Goal: Information Seeking & Learning: Check status

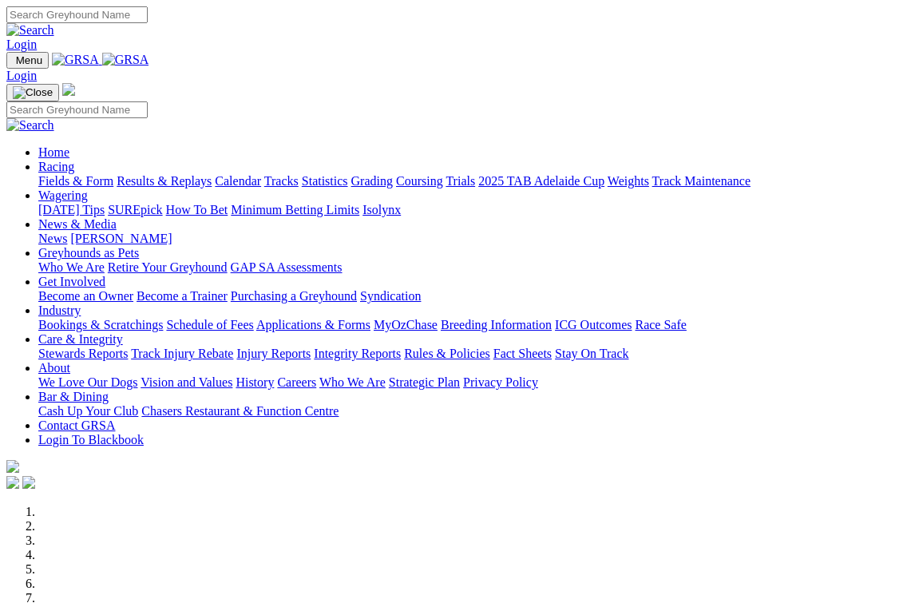
scroll to position [4, 0]
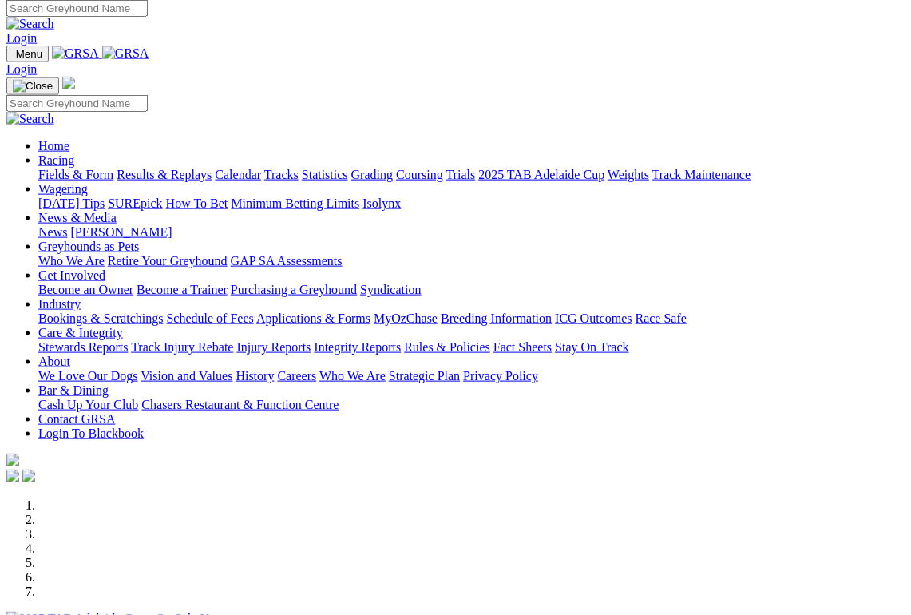
click at [74, 153] on link "Racing" at bounding box center [56, 160] width 36 height 14
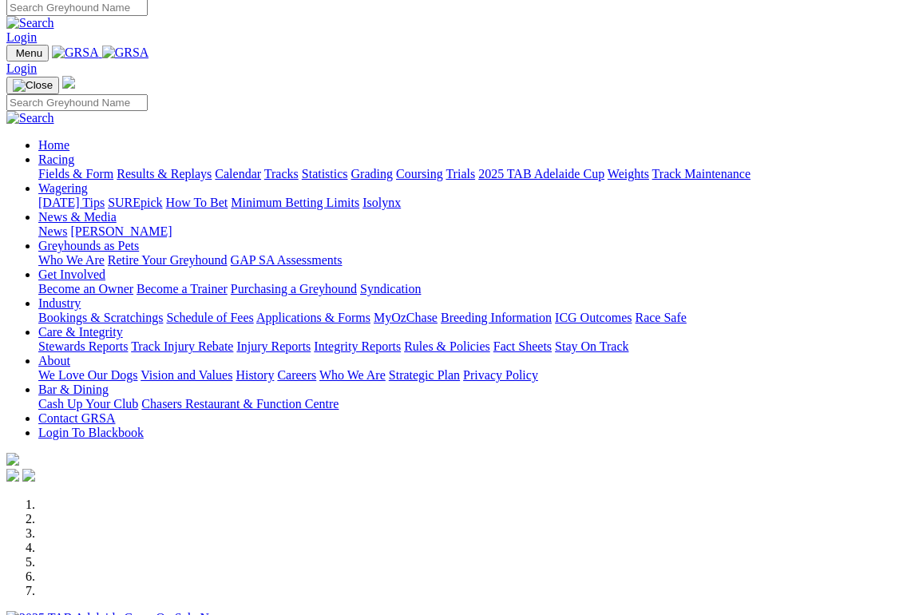
click at [74, 153] on link "Racing" at bounding box center [56, 160] width 36 height 14
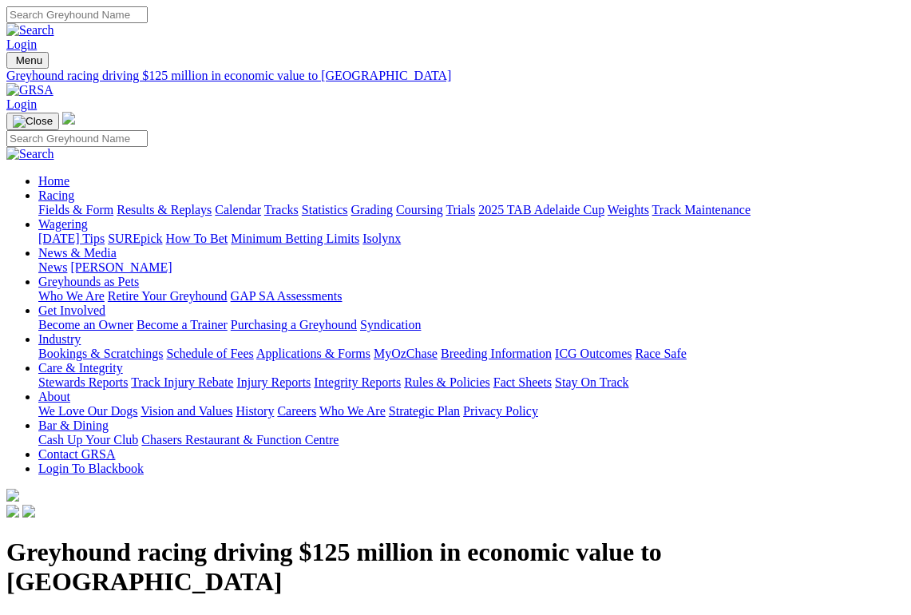
click at [74, 188] on link "Racing" at bounding box center [56, 195] width 36 height 14
click at [182, 203] on link "Results & Replays" at bounding box center [164, 210] width 95 height 14
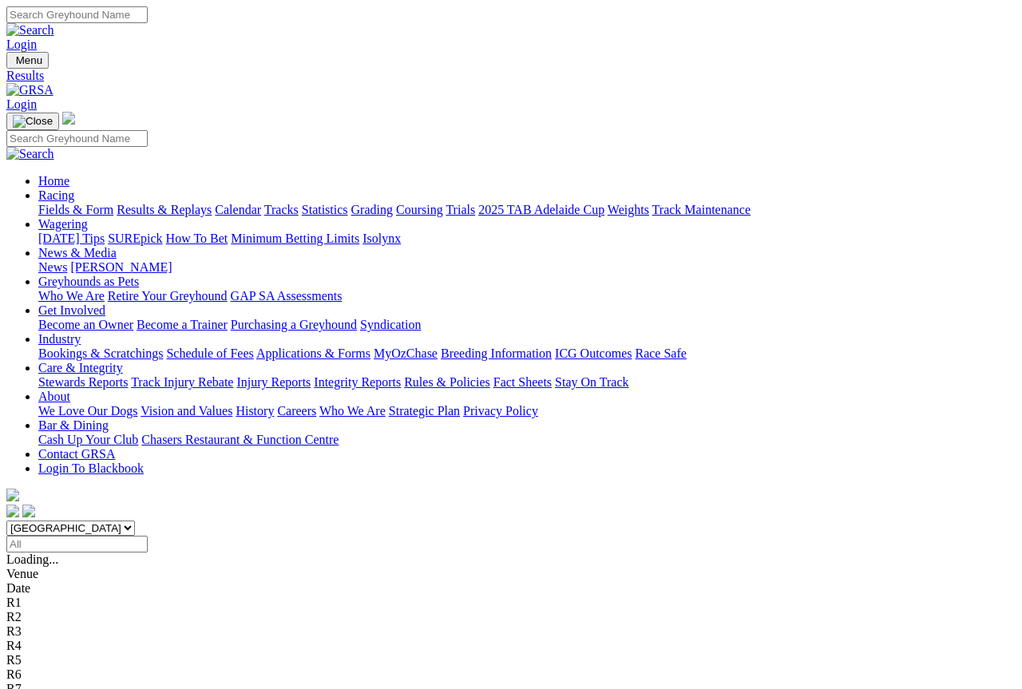
scroll to position [9, 0]
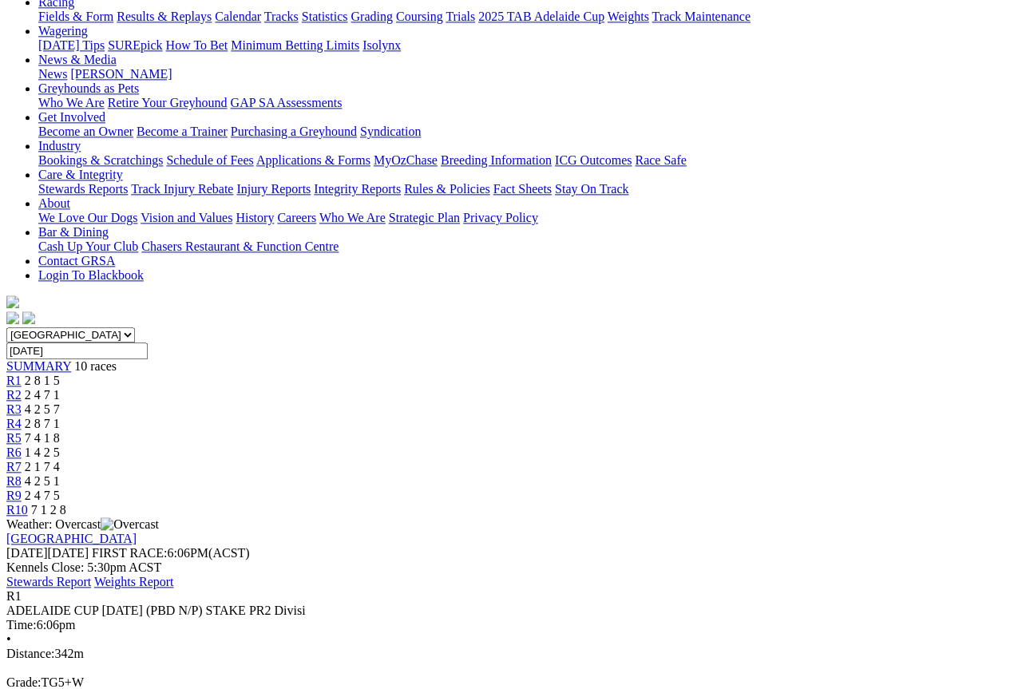
scroll to position [189, 0]
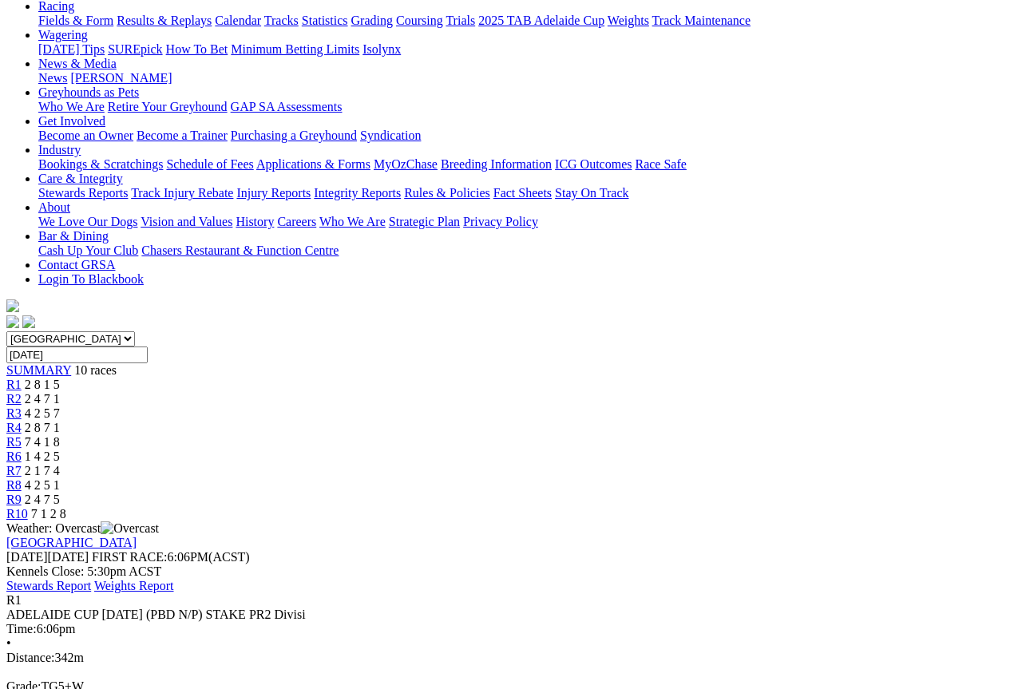
click at [60, 392] on span "2 4 7 1" at bounding box center [42, 399] width 35 height 14
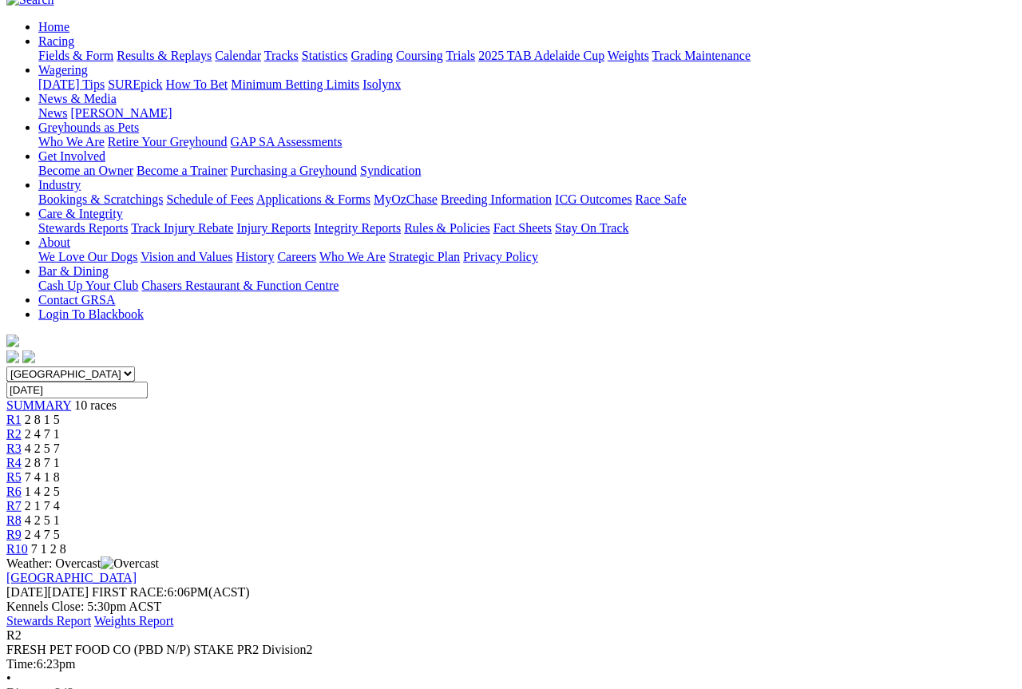
scroll to position [85, 0]
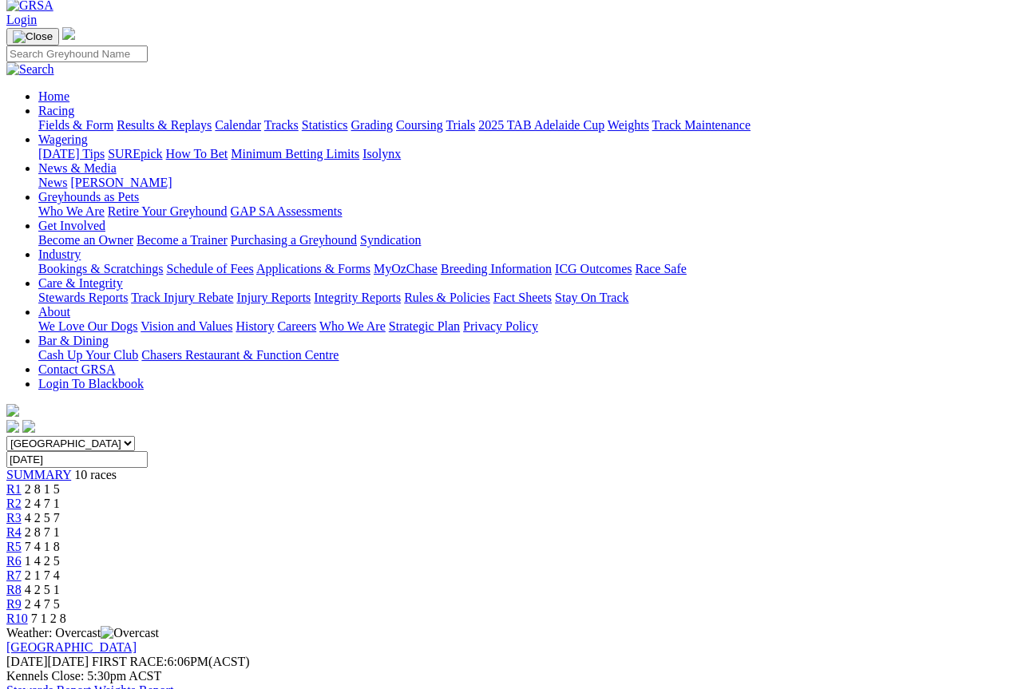
click at [22, 511] on link "R3" at bounding box center [13, 518] width 15 height 14
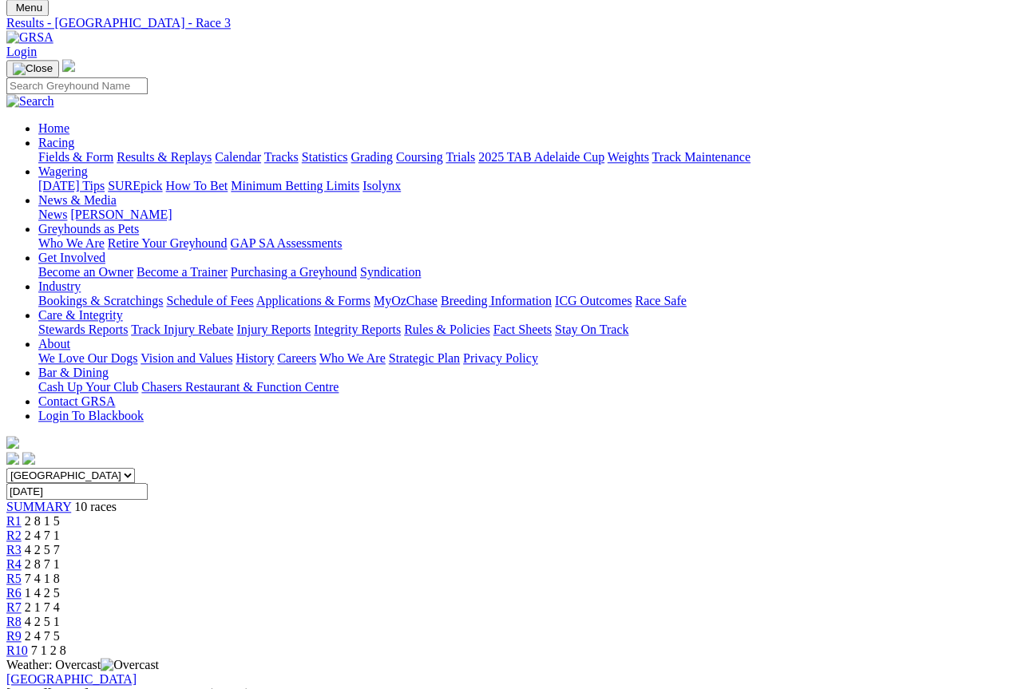
scroll to position [52, 0]
click at [22, 558] on span "R4" at bounding box center [13, 565] width 15 height 14
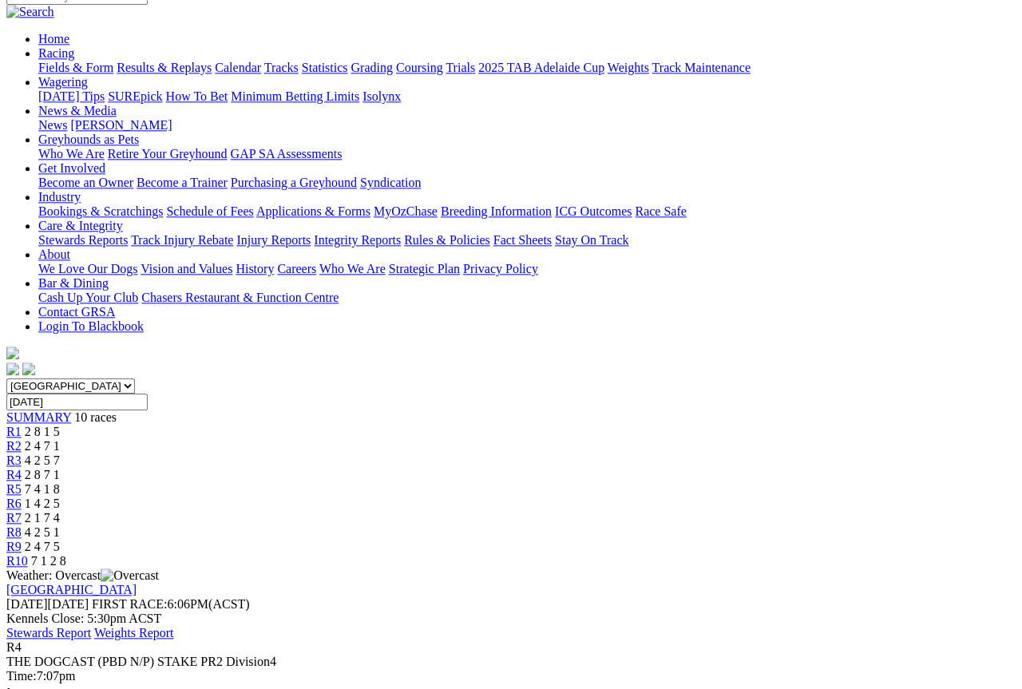
scroll to position [134, 0]
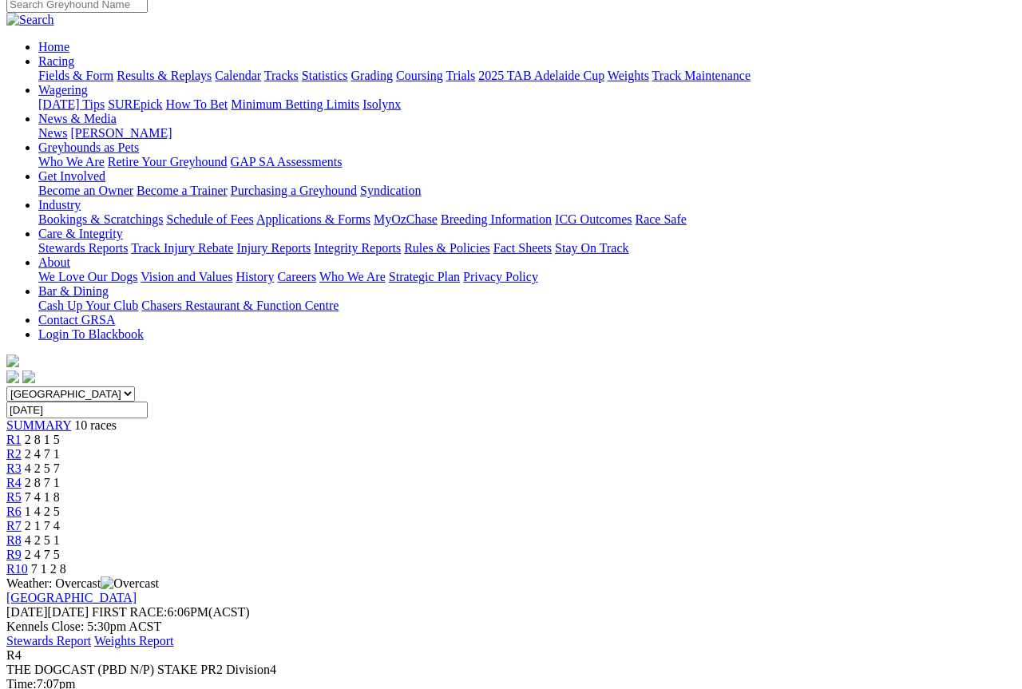
click at [22, 490] on span "R5" at bounding box center [13, 497] width 15 height 14
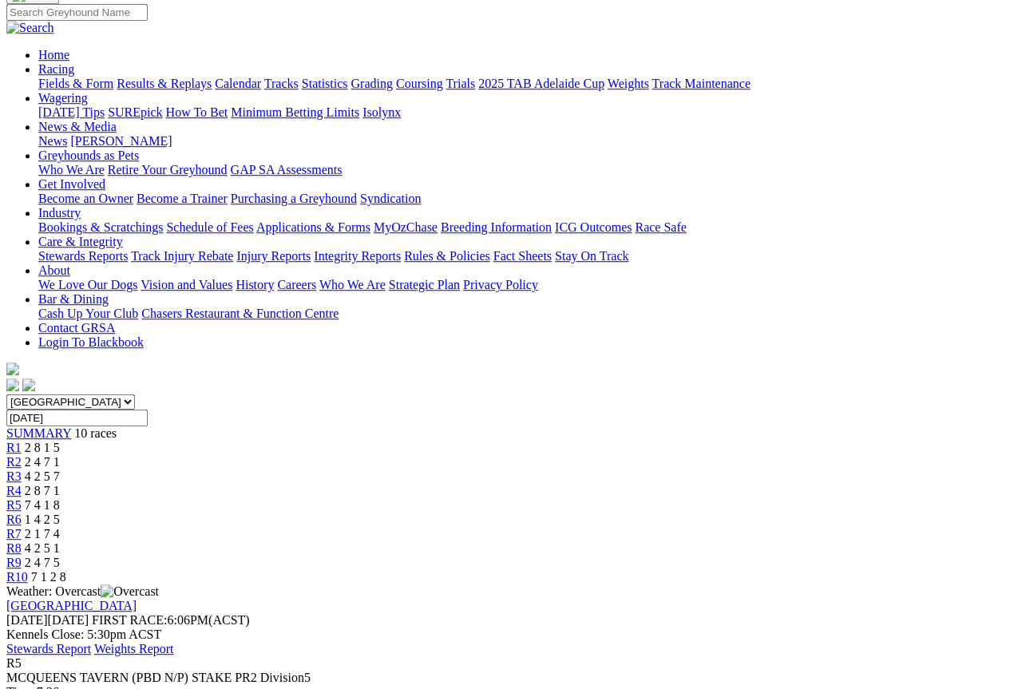
scroll to position [123, 0]
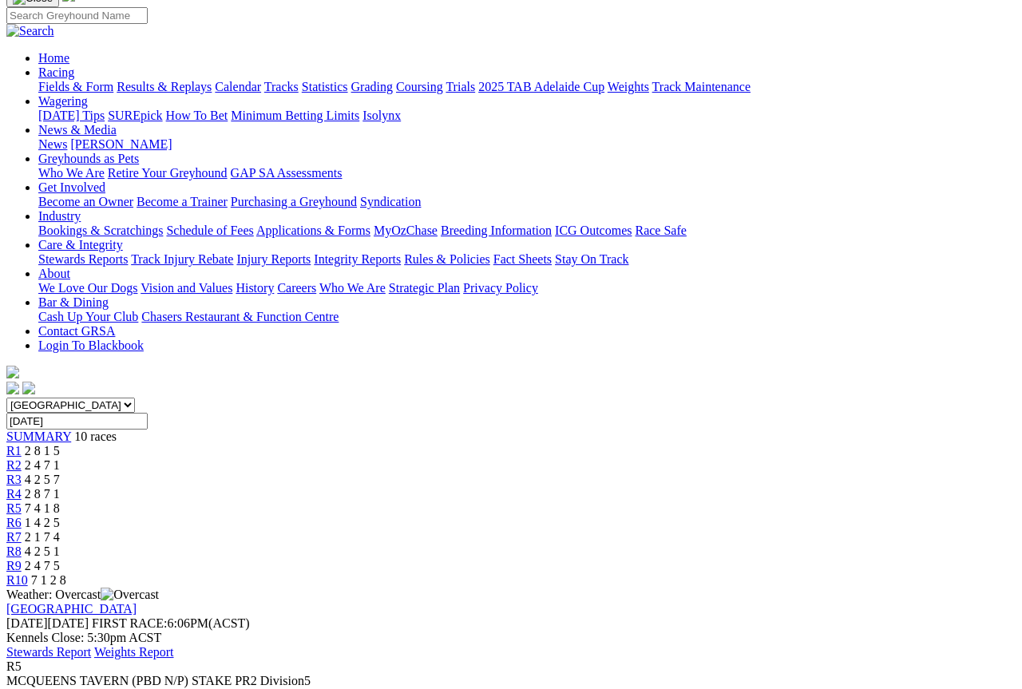
click at [60, 516] on span "1 4 2 5" at bounding box center [42, 523] width 35 height 14
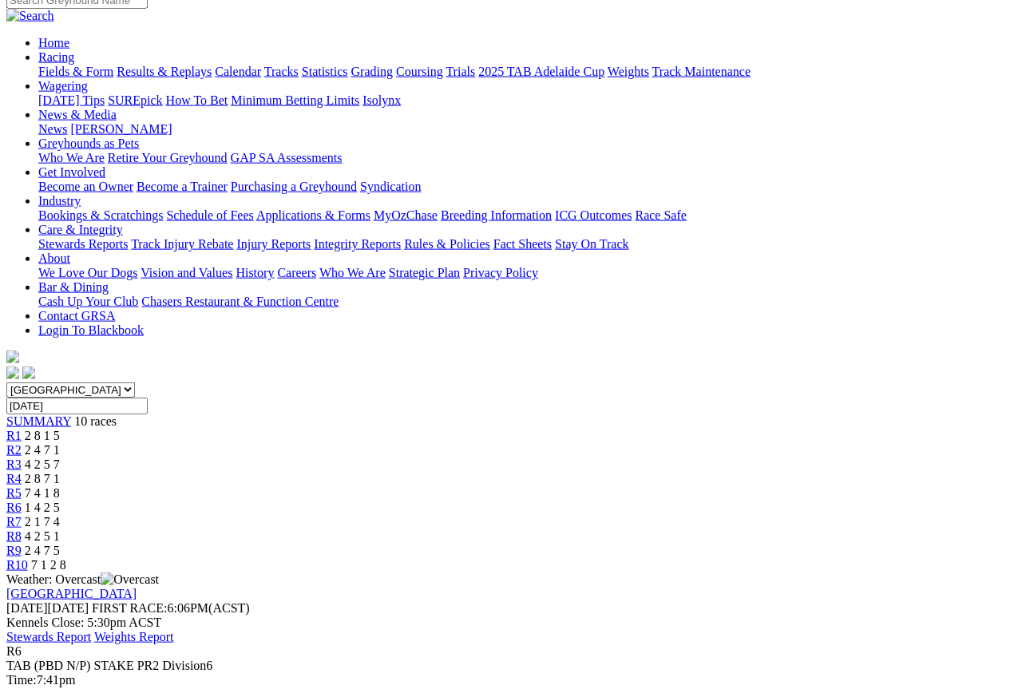
scroll to position [126, 0]
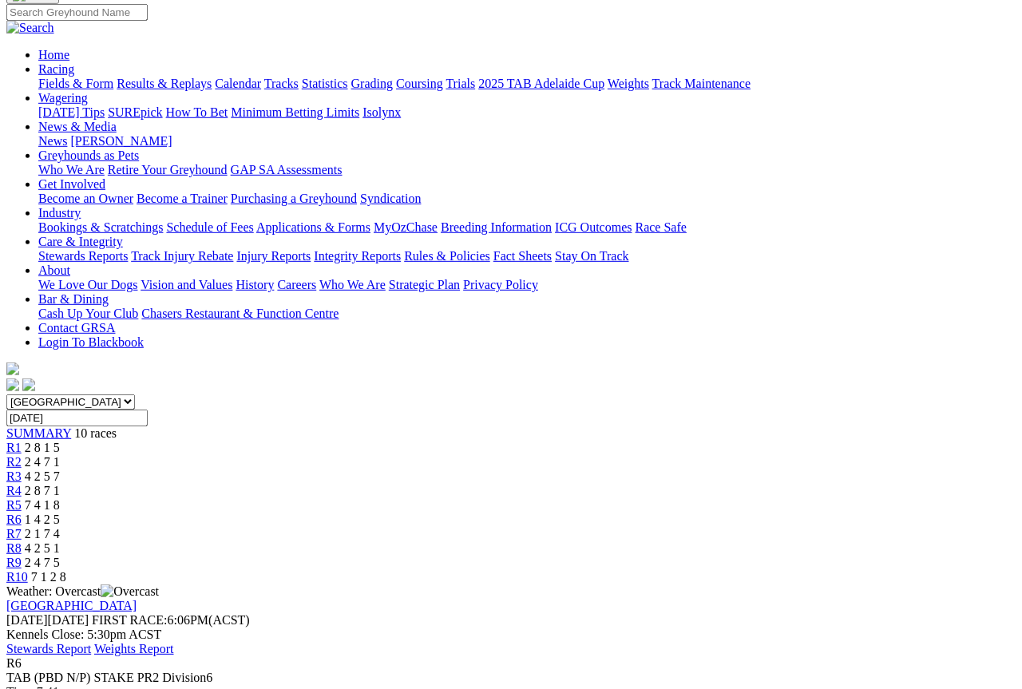
click at [671, 527] on div "R7 2 1 7 4" at bounding box center [510, 534] width 1009 height 14
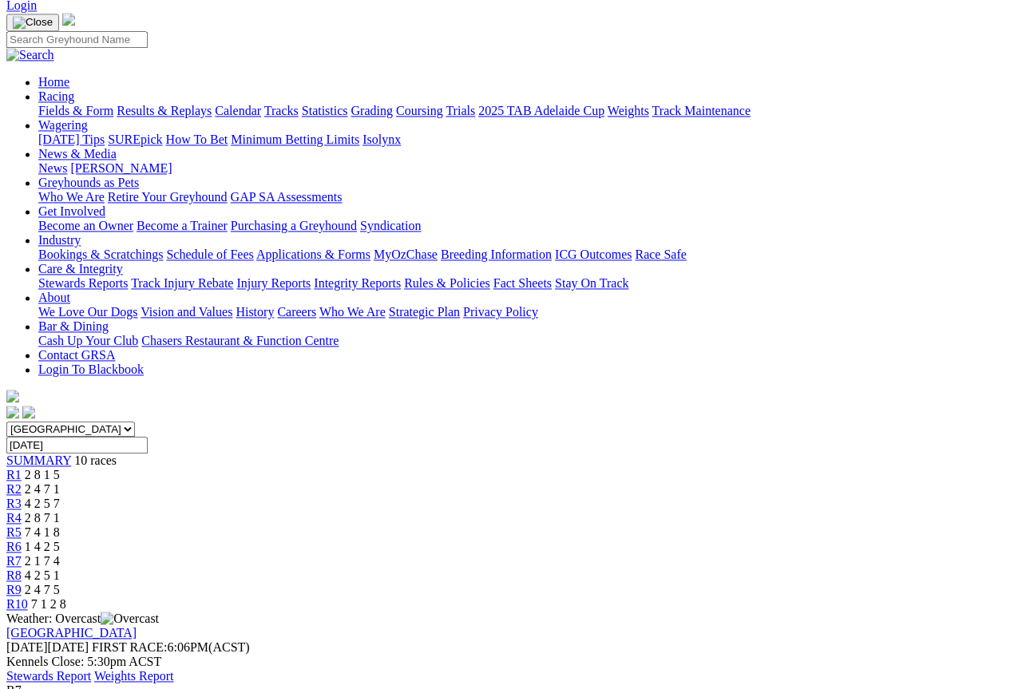
scroll to position [94, 0]
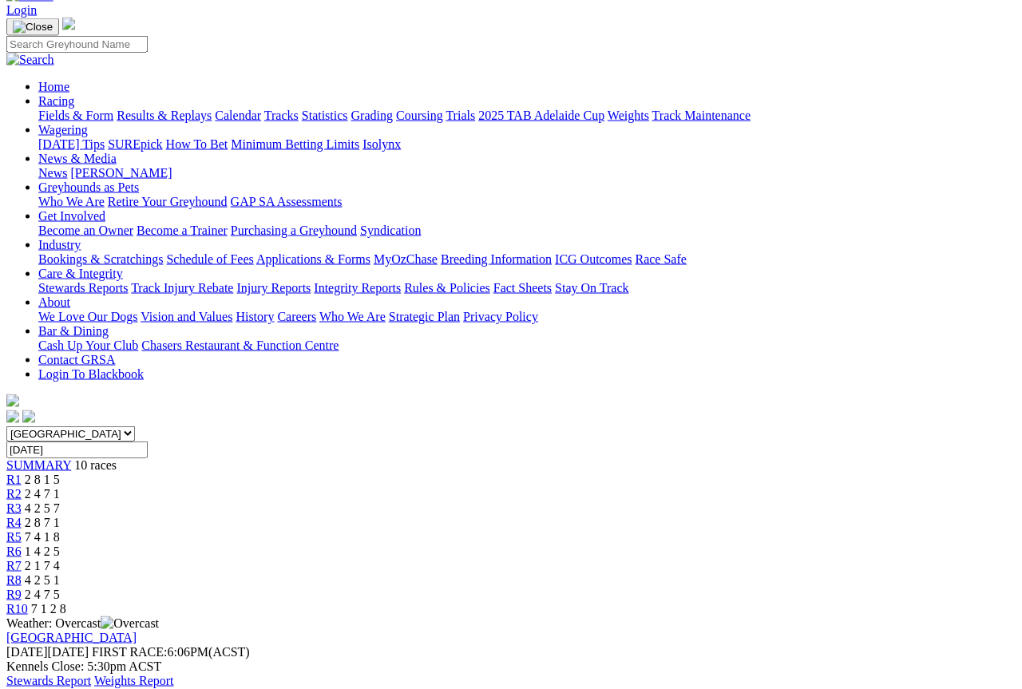
click at [22, 573] on link "R8" at bounding box center [13, 580] width 15 height 14
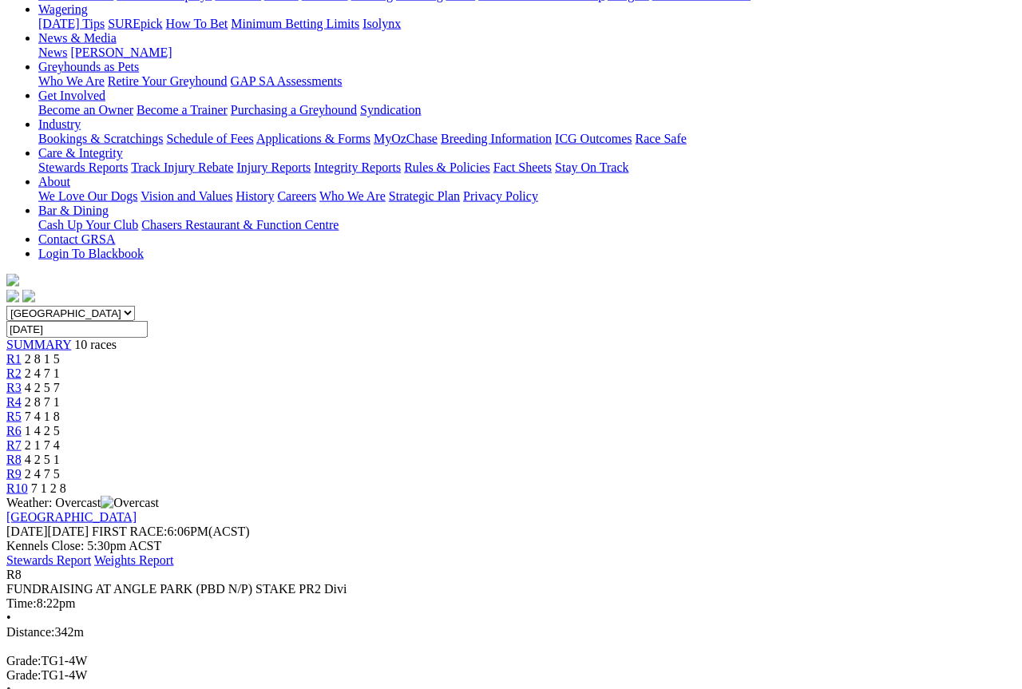
scroll to position [230, 0]
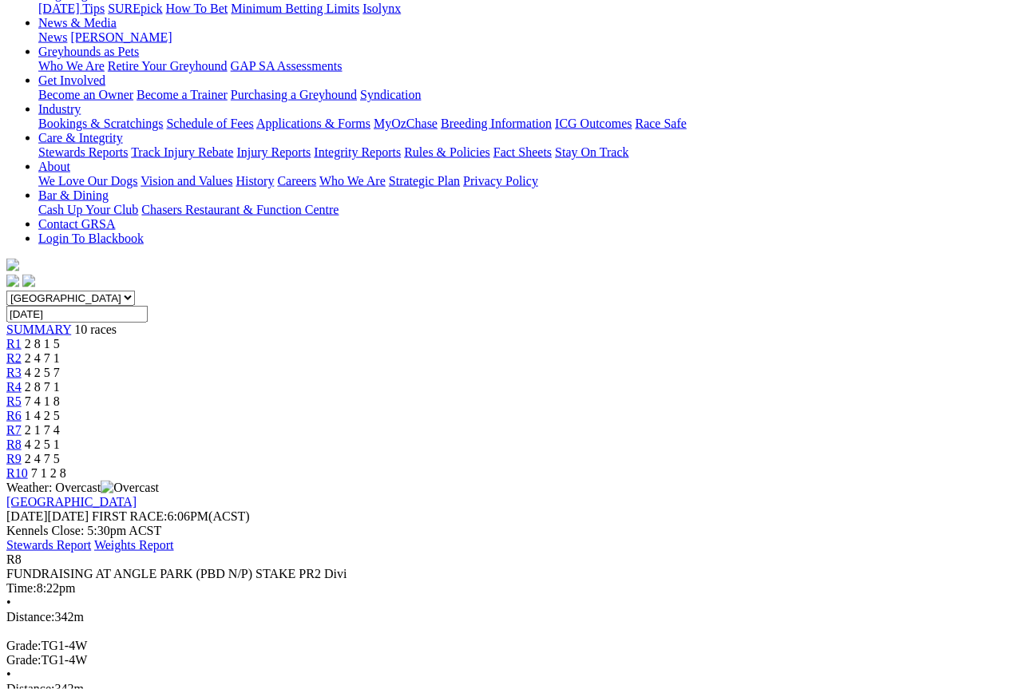
click at [60, 452] on span "2 4 7 5" at bounding box center [42, 459] width 35 height 14
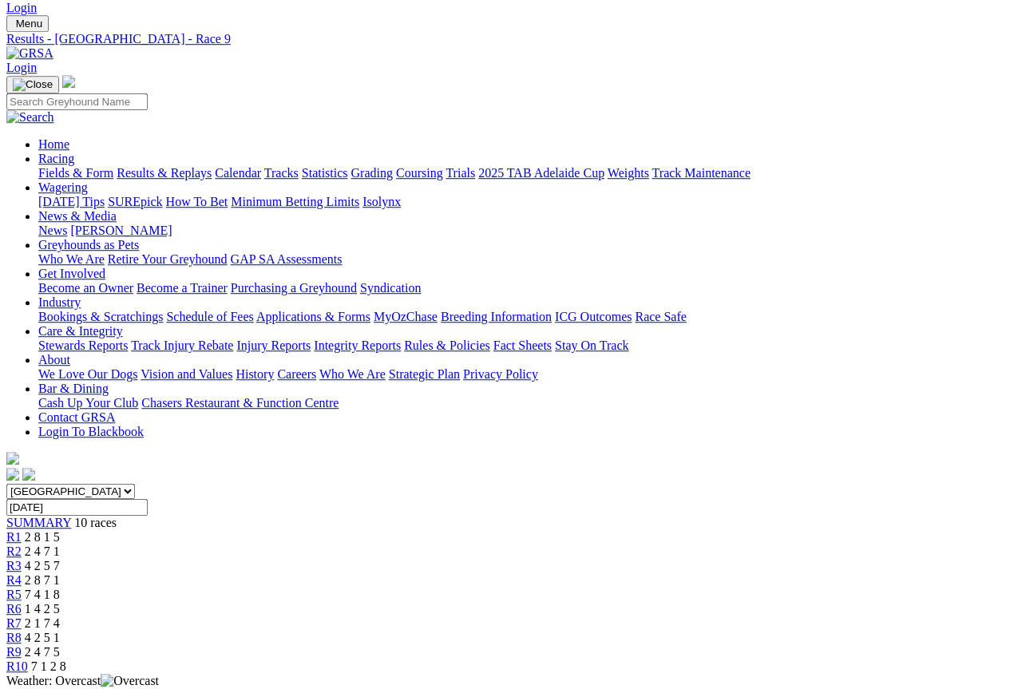
scroll to position [37, 0]
click at [28, 660] on span "R10" at bounding box center [17, 667] width 22 height 14
